Goal: Transaction & Acquisition: Purchase product/service

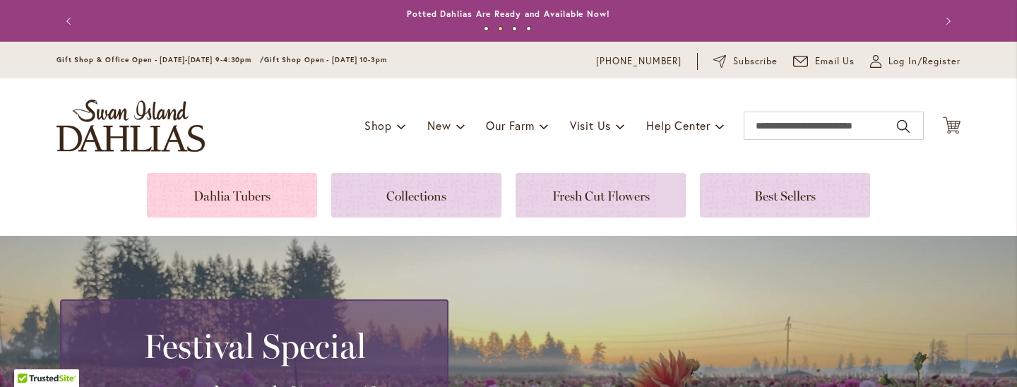
click at [306, 193] on link at bounding box center [232, 195] width 170 height 44
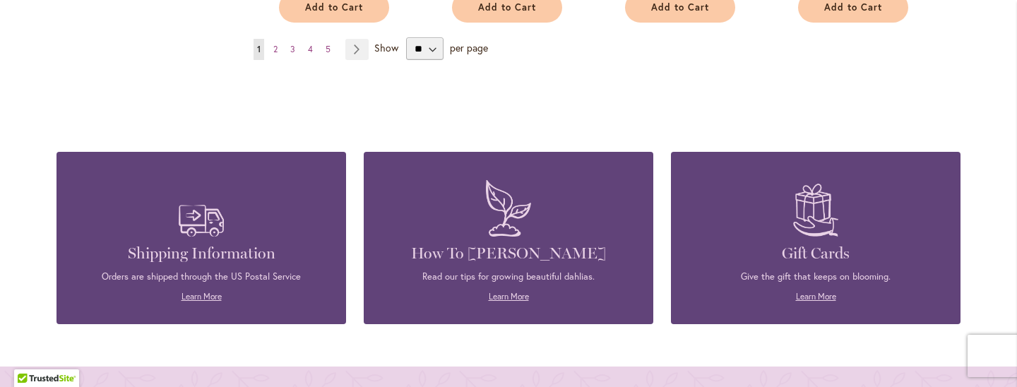
scroll to position [1532, 0]
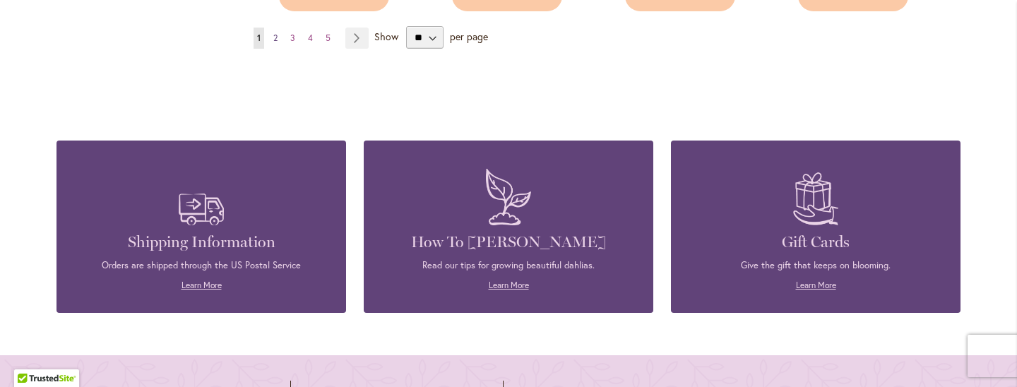
click at [278, 32] on span "2" at bounding box center [275, 37] width 4 height 11
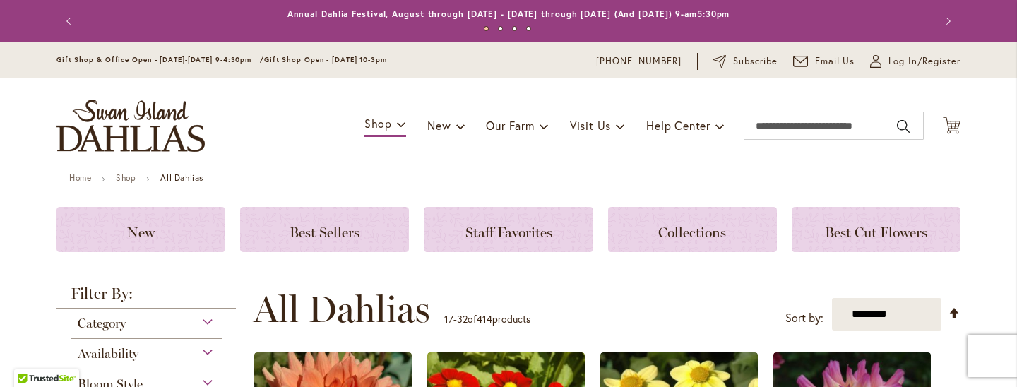
click at [632, 300] on div "**********" at bounding box center [607, 309] width 707 height 42
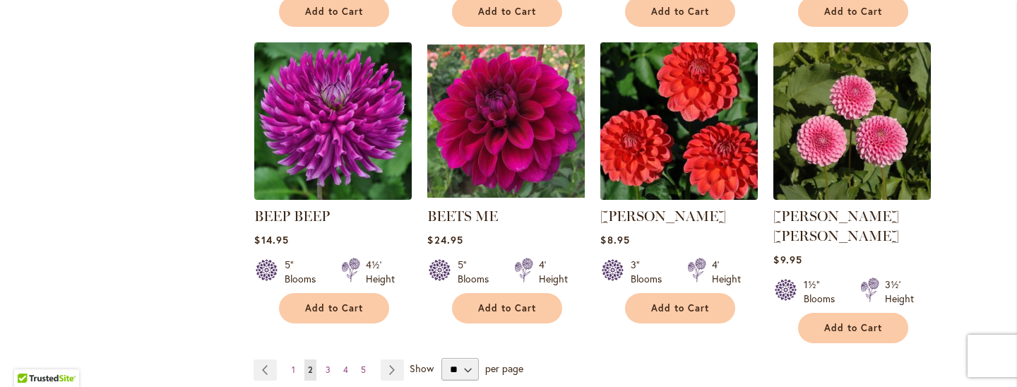
scroll to position [1205, 0]
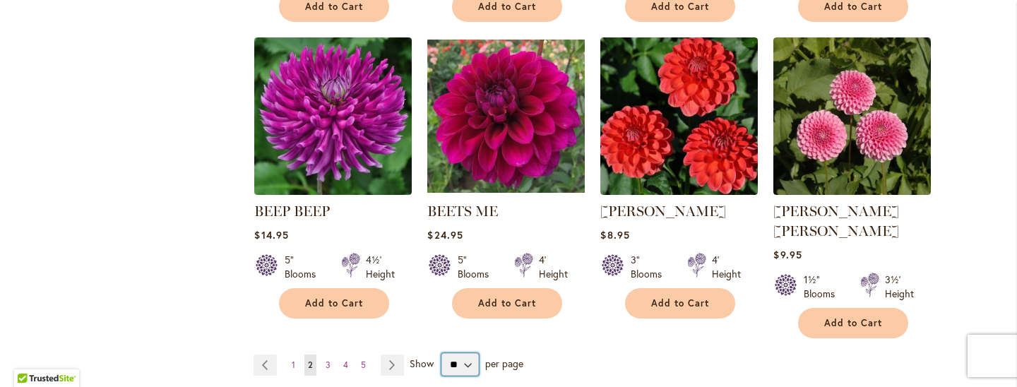
select select "**"
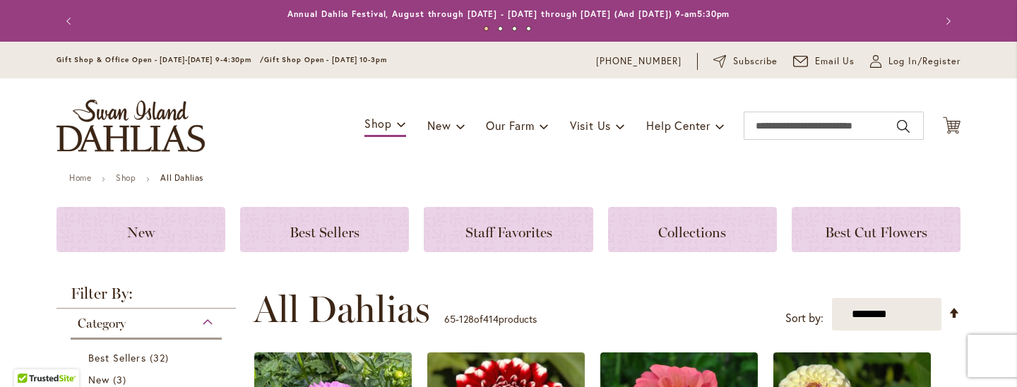
scroll to position [341, 0]
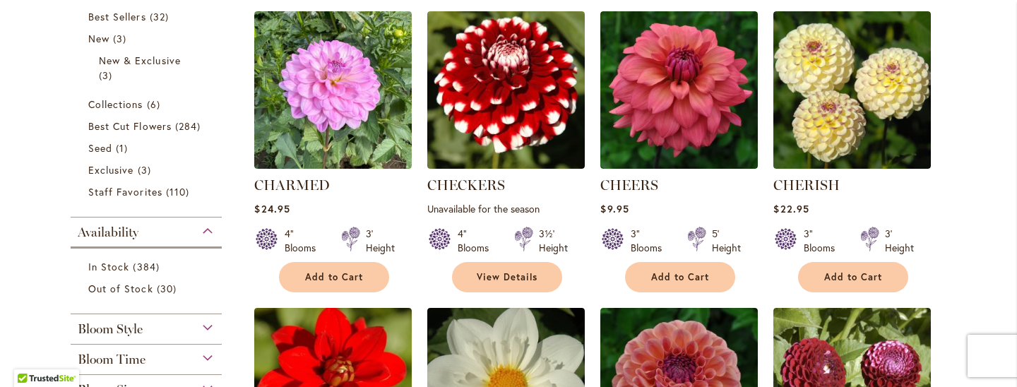
click at [921, 227] on div "3' Height" at bounding box center [896, 241] width 70 height 28
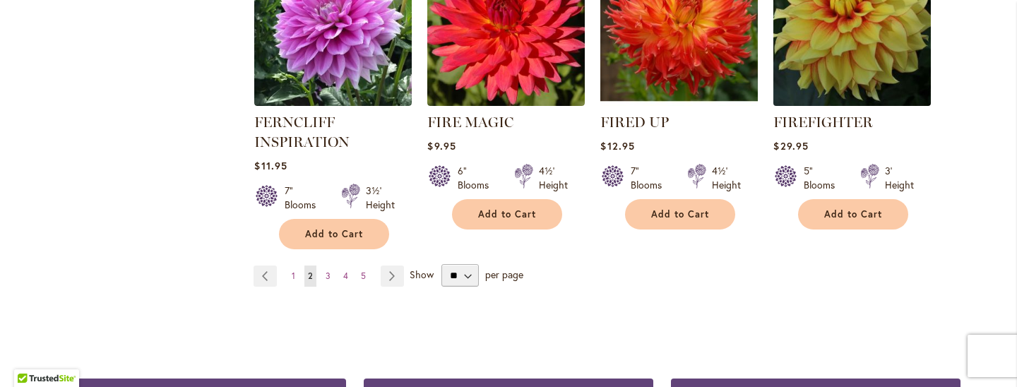
scroll to position [5024, 0]
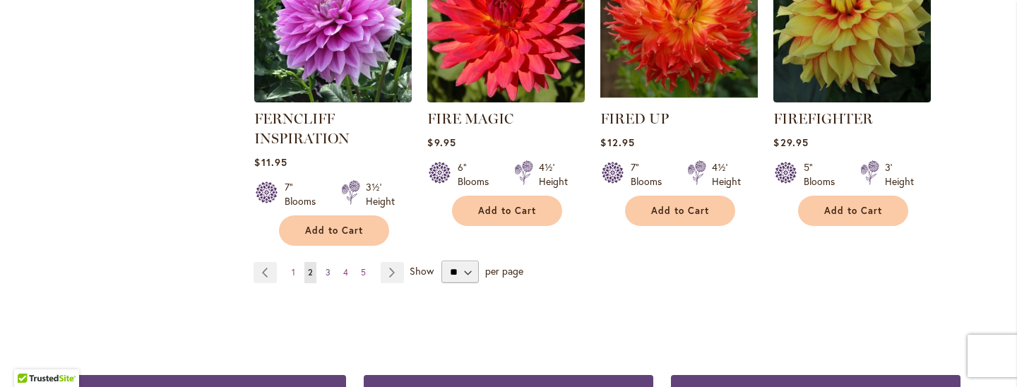
click at [331, 262] on link "Page 3" at bounding box center [328, 272] width 12 height 21
click at [333, 262] on link "Page 3" at bounding box center [328, 272] width 12 height 21
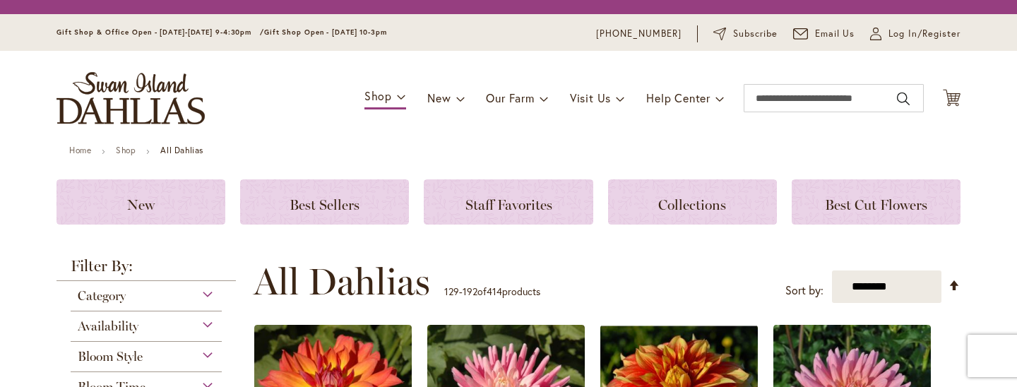
scroll to position [341, 0]
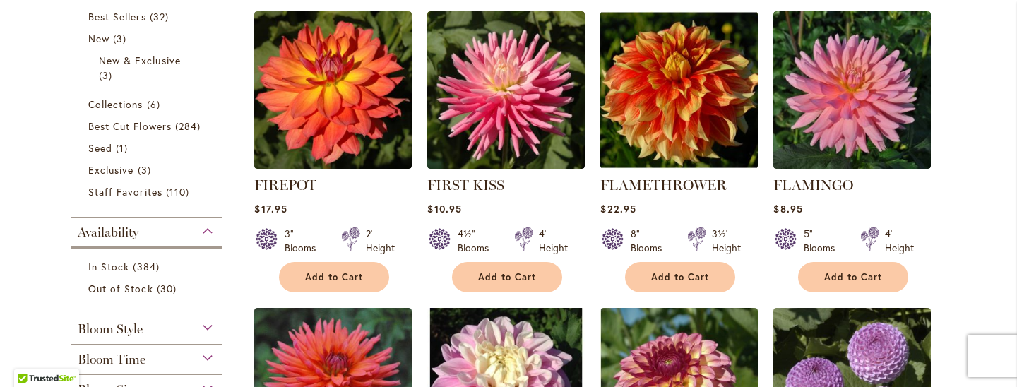
click at [930, 205] on div "$8.95" at bounding box center [852, 208] width 158 height 13
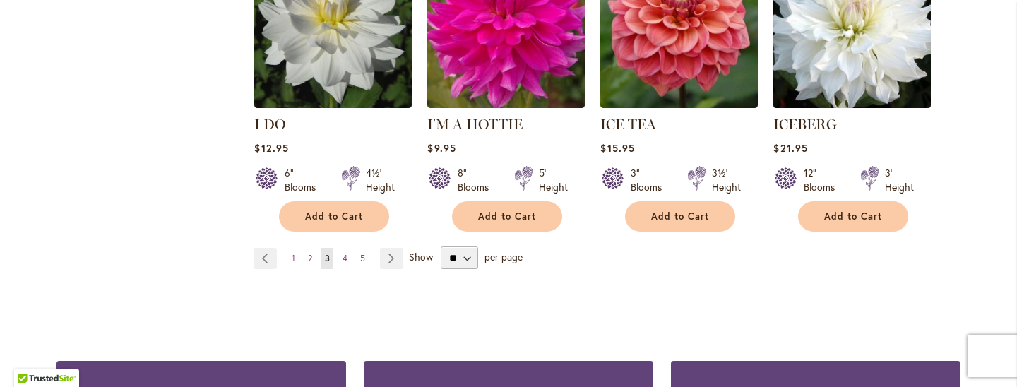
scroll to position [5071, 0]
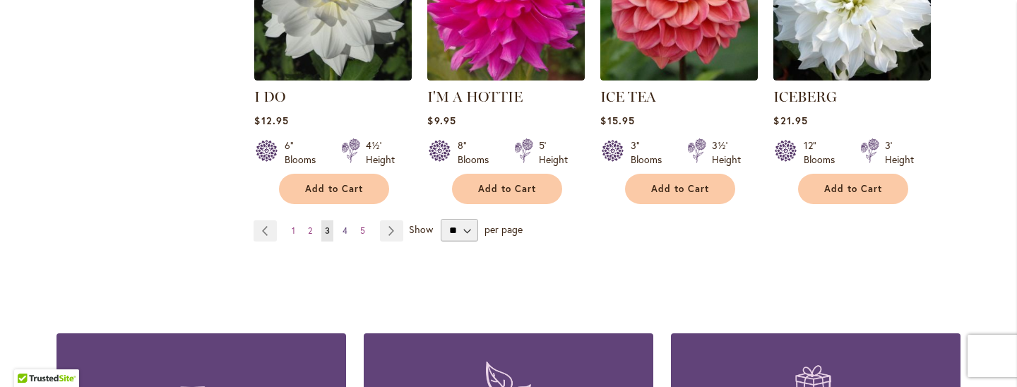
click at [346, 225] on span "4" at bounding box center [345, 230] width 5 height 11
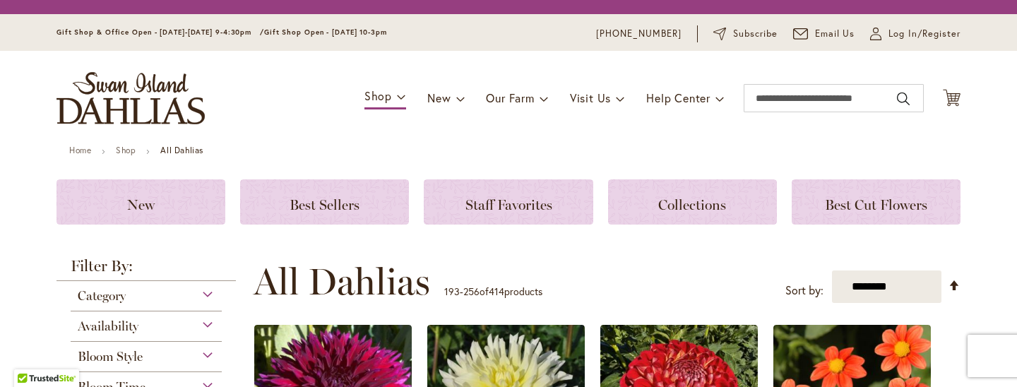
scroll to position [341, 0]
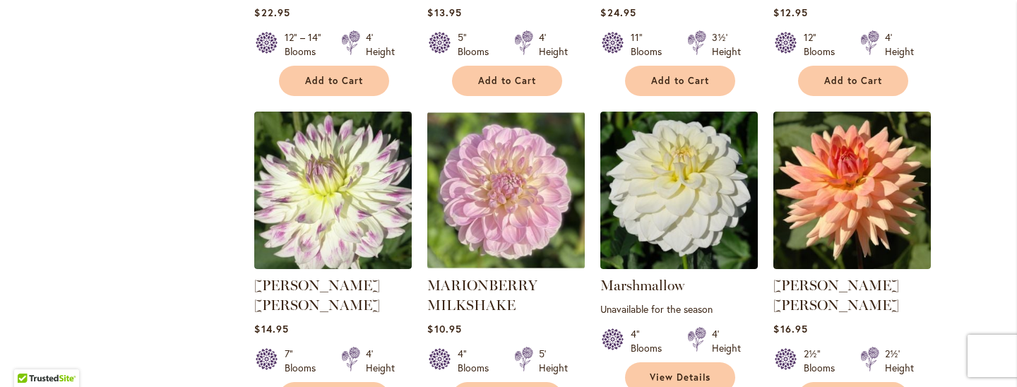
scroll to position [4869, 0]
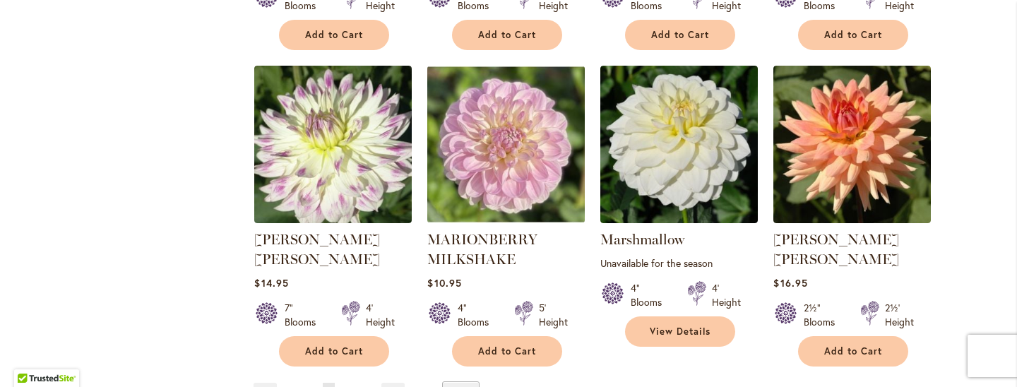
click at [345, 386] on span "5" at bounding box center [346, 393] width 5 height 11
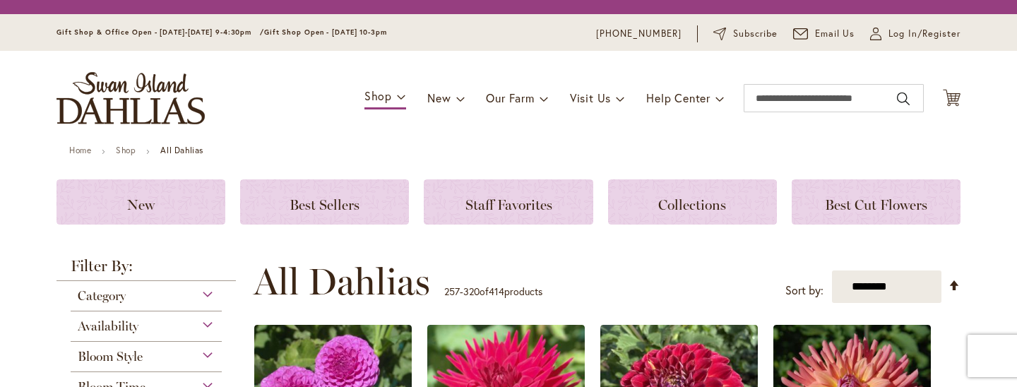
scroll to position [341, 0]
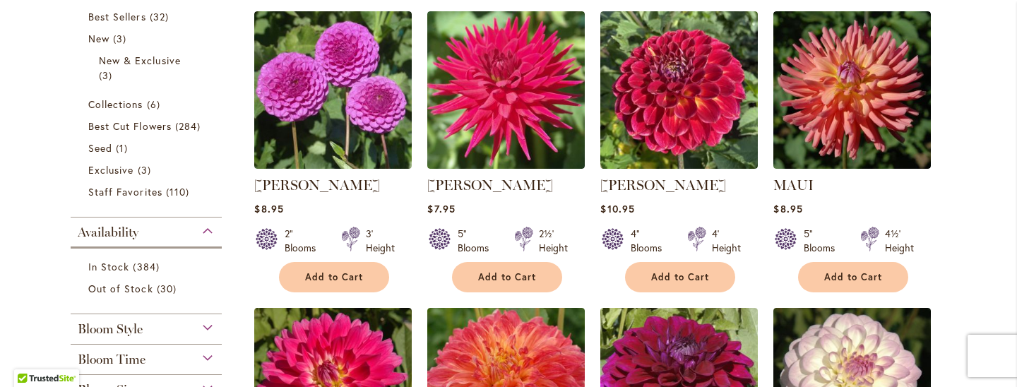
click at [931, 203] on div "$8.95" at bounding box center [852, 208] width 158 height 13
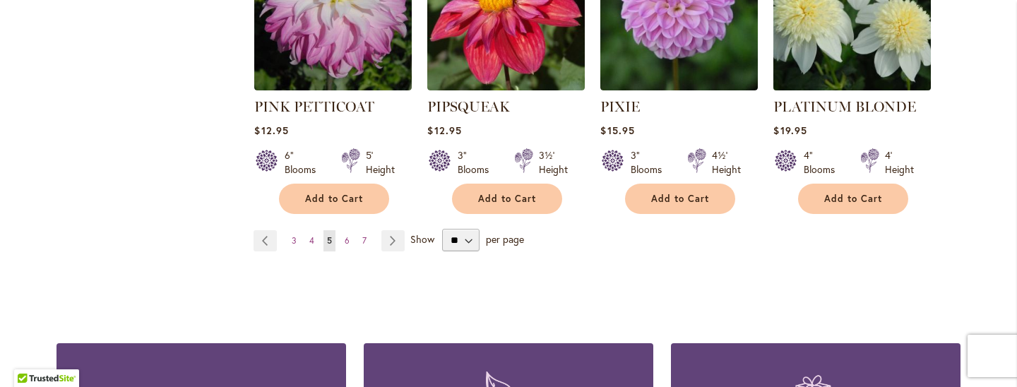
scroll to position [5011, 0]
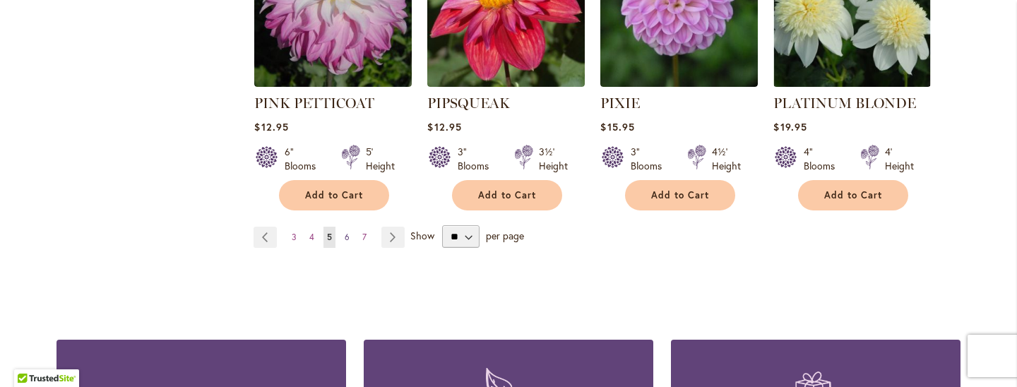
click at [350, 227] on link "Page 6" at bounding box center [347, 237] width 12 height 21
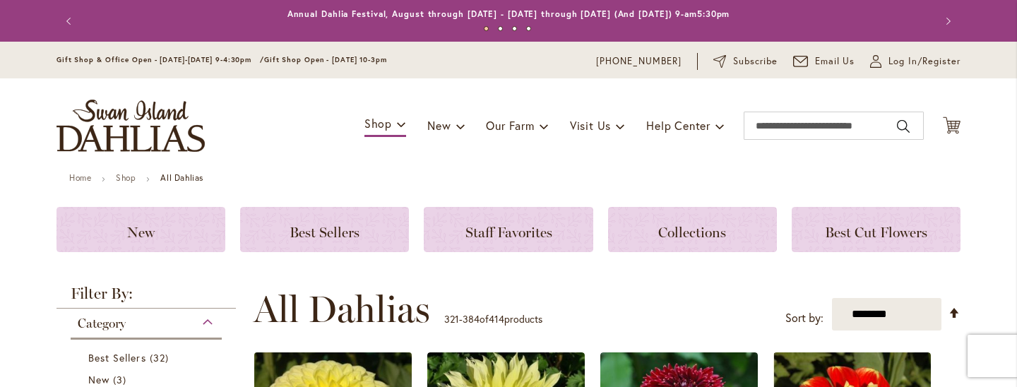
scroll to position [341, 0]
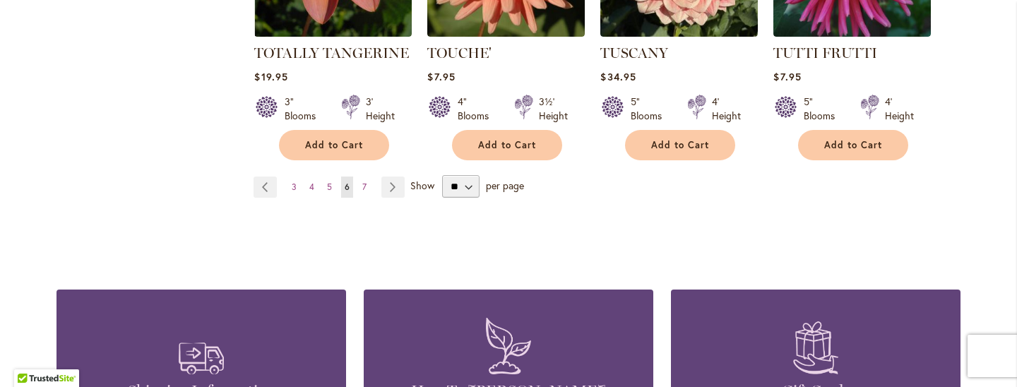
scroll to position [5022, 0]
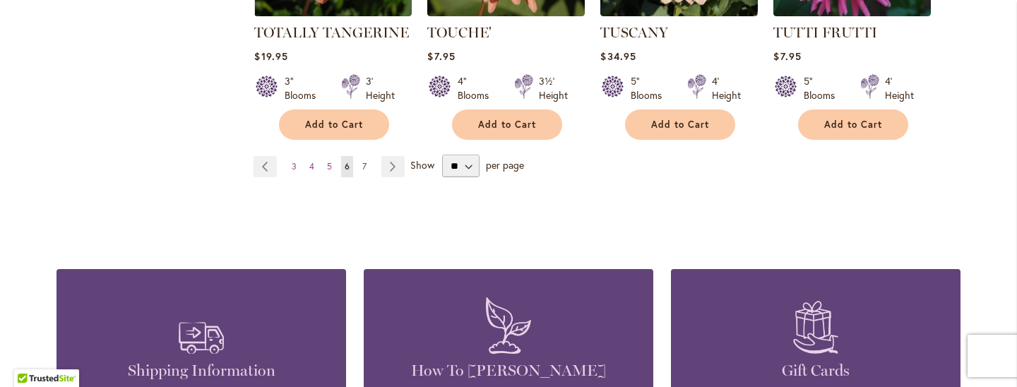
click at [366, 161] on span "7" at bounding box center [364, 166] width 4 height 11
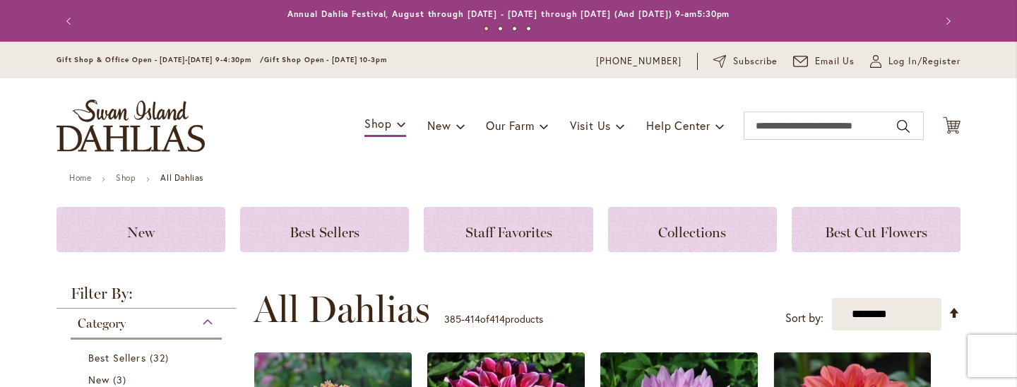
scroll to position [341, 0]
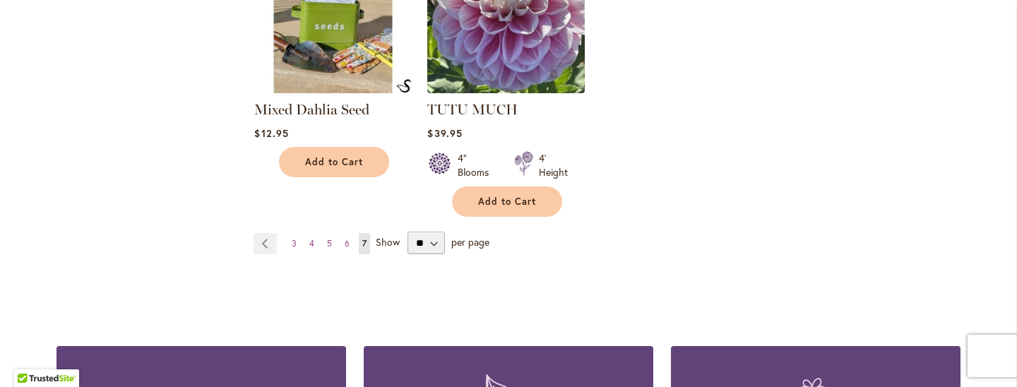
scroll to position [2518, 0]
